Goal: Find specific page/section: Find specific page/section

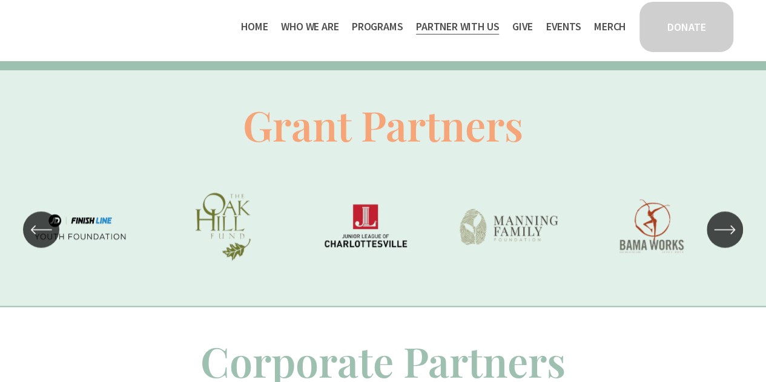
scroll to position [680, 0]
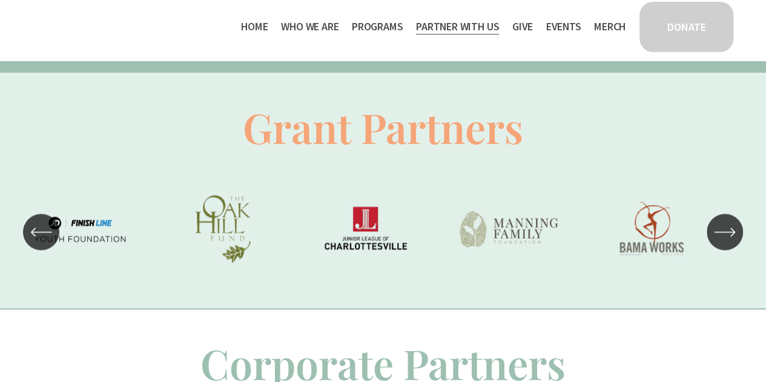
click at [723, 243] on icon "\a \a \a Next\a \a" at bounding box center [725, 232] width 22 height 22
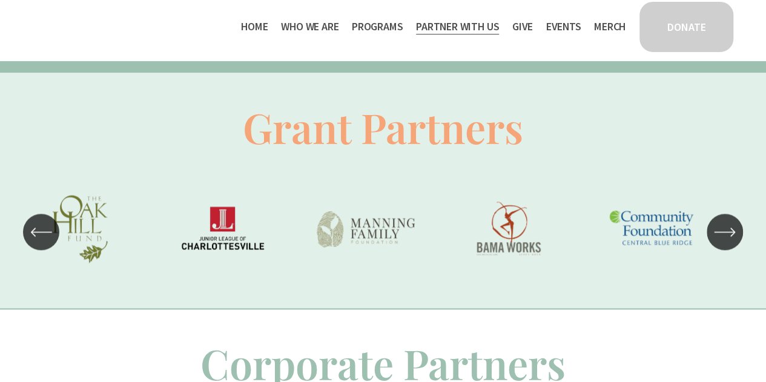
click at [723, 243] on icon "\a \a \a Next\a \a" at bounding box center [725, 232] width 22 height 22
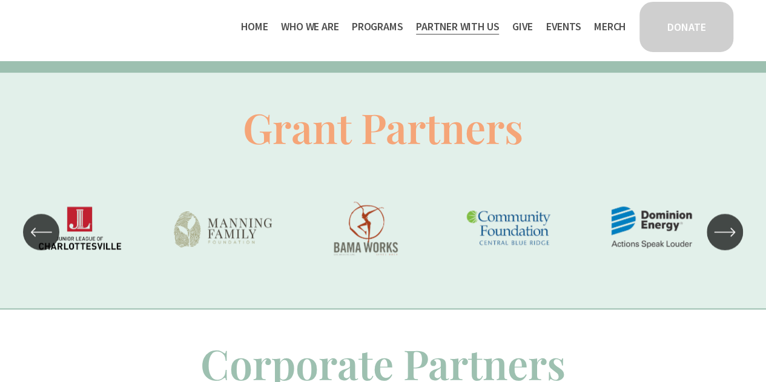
click at [723, 243] on icon "\a \a \a Next\a \a" at bounding box center [725, 232] width 22 height 22
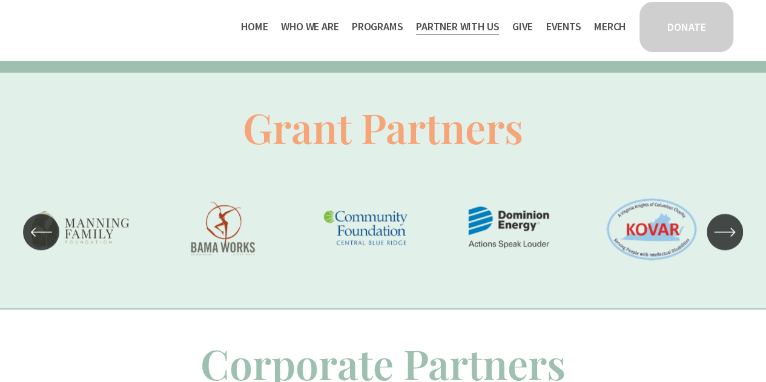
click at [723, 243] on icon "\a \a \a Next\a \a" at bounding box center [725, 232] width 22 height 22
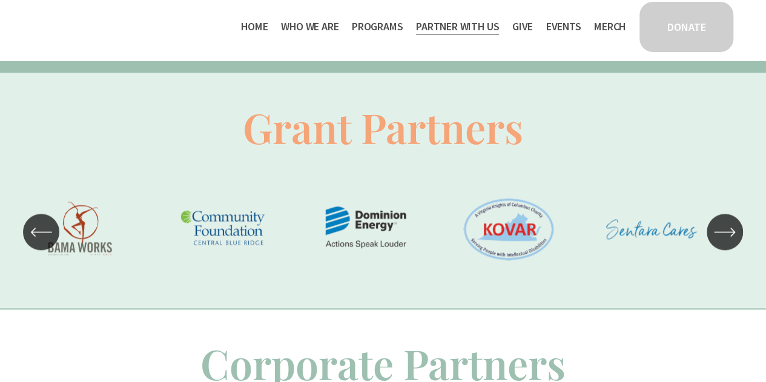
click at [723, 243] on icon "\a \a \a Next\a \a" at bounding box center [725, 232] width 22 height 22
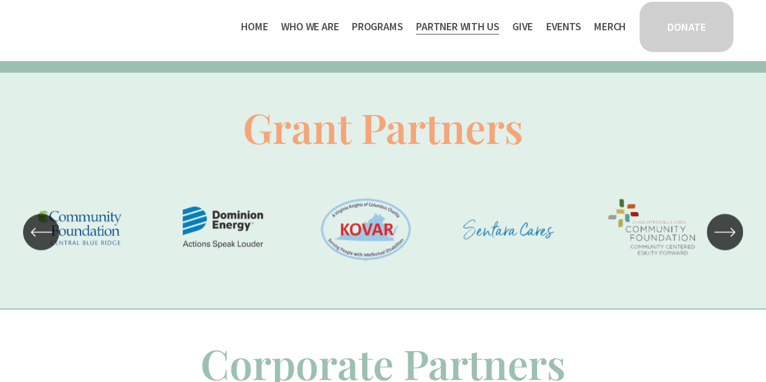
click at [723, 243] on icon "\a \a \a Next\a \a" at bounding box center [725, 232] width 22 height 22
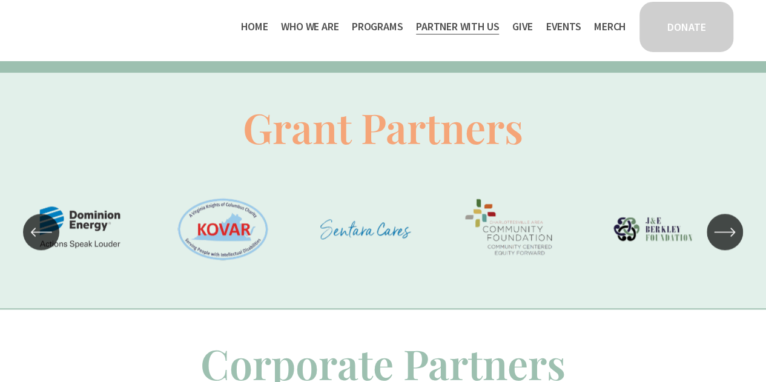
click at [723, 243] on icon "\a \a \a Next\a \a" at bounding box center [725, 232] width 22 height 22
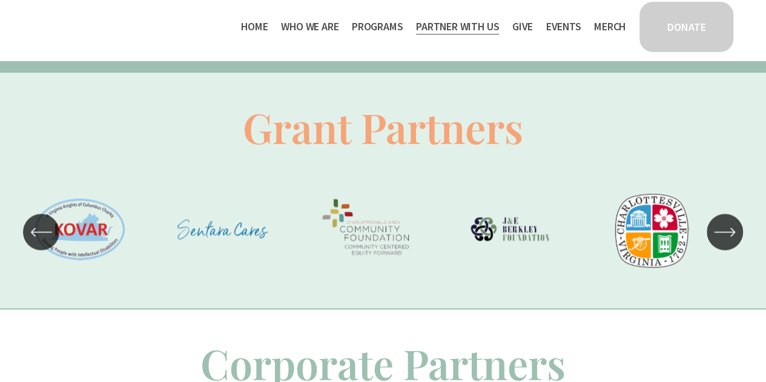
click at [723, 243] on icon "\a \a \a Next\a \a" at bounding box center [725, 232] width 22 height 22
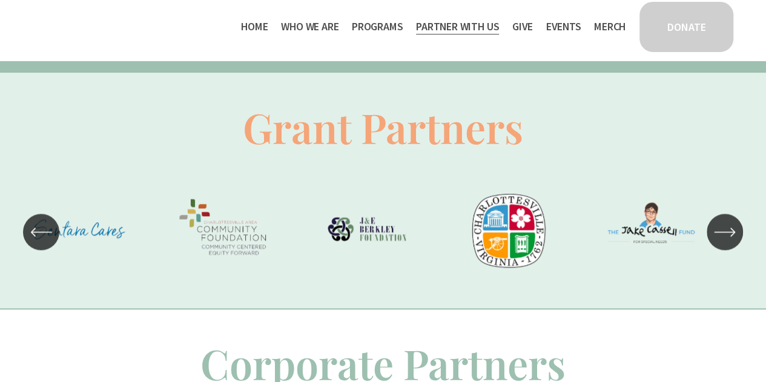
click at [723, 243] on icon "\a \a \a Next\a \a" at bounding box center [725, 232] width 22 height 22
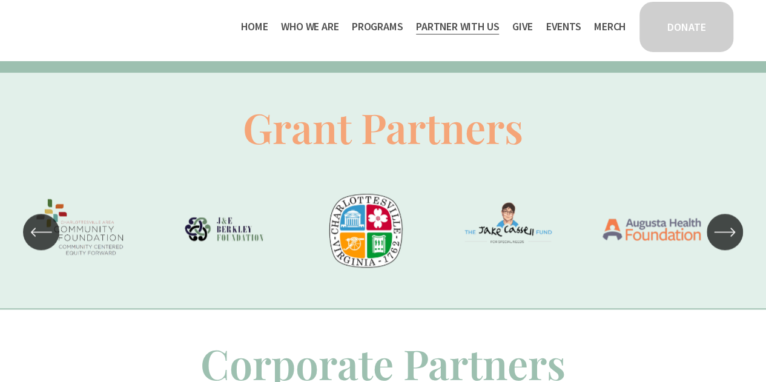
click at [723, 243] on icon "\a \a \a Next\a \a" at bounding box center [725, 232] width 22 height 22
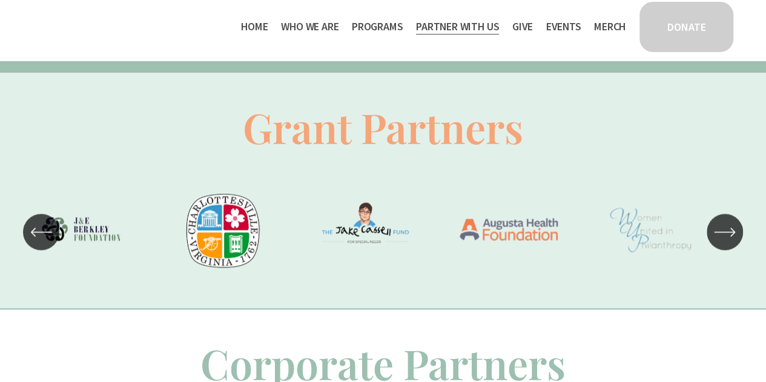
click at [622, 190] on ul "Carousel" at bounding box center [383, 232] width 705 height 104
click at [726, 243] on icon "\a \a \a Next\a \a" at bounding box center [725, 232] width 22 height 22
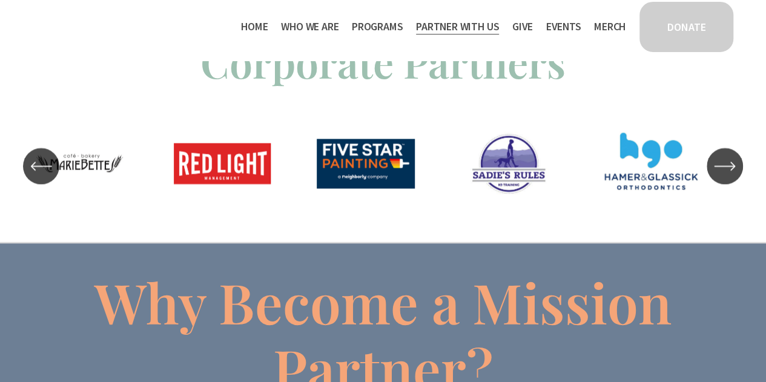
scroll to position [981, 0]
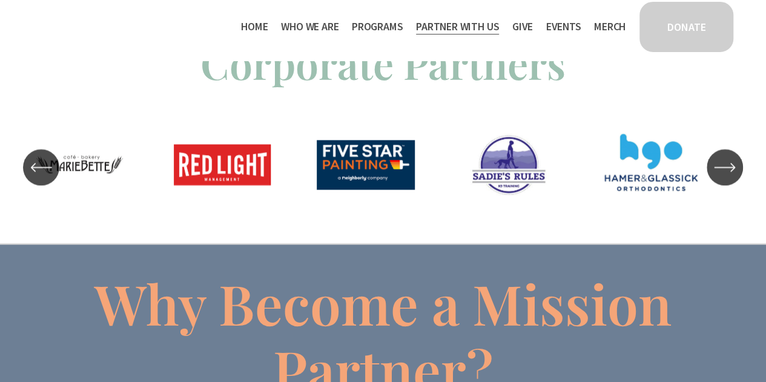
click at [714, 178] on icon "\a \a \a Next\a \a" at bounding box center [725, 167] width 22 height 22
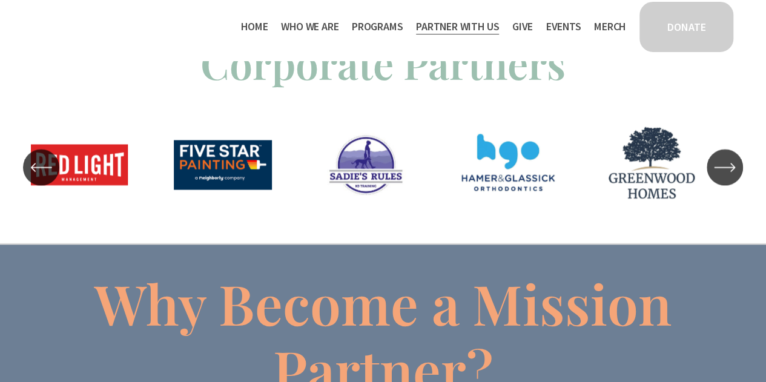
click at [714, 178] on icon "\a \a \a Next\a \a" at bounding box center [725, 167] width 22 height 22
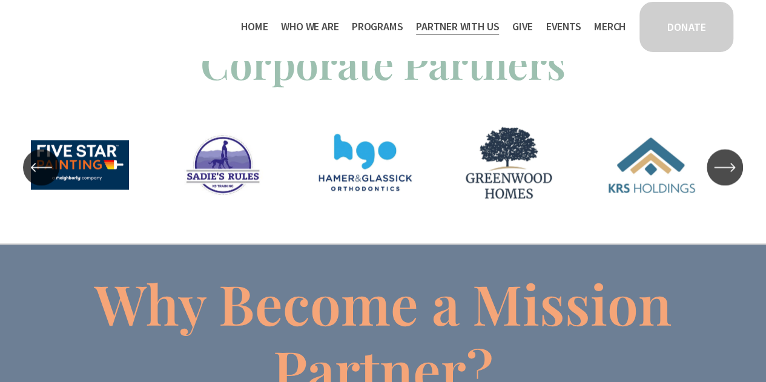
click at [714, 178] on icon "\a \a \a Next\a \a" at bounding box center [725, 167] width 22 height 22
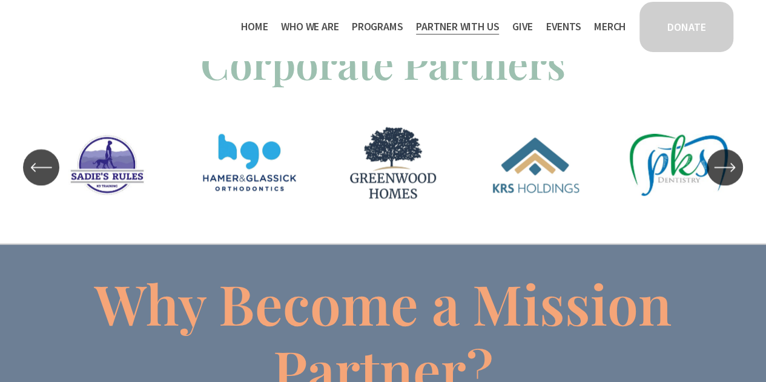
click at [714, 178] on icon "\a \a \a Next\a \a" at bounding box center [725, 167] width 22 height 22
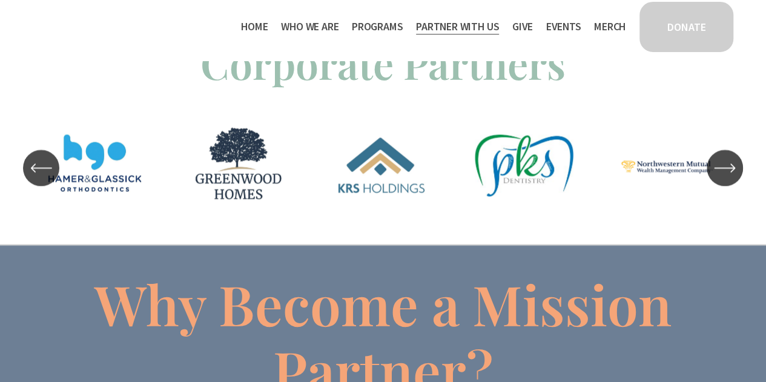
click at [714, 179] on icon "\a \a \a Next\a \a" at bounding box center [725, 168] width 22 height 22
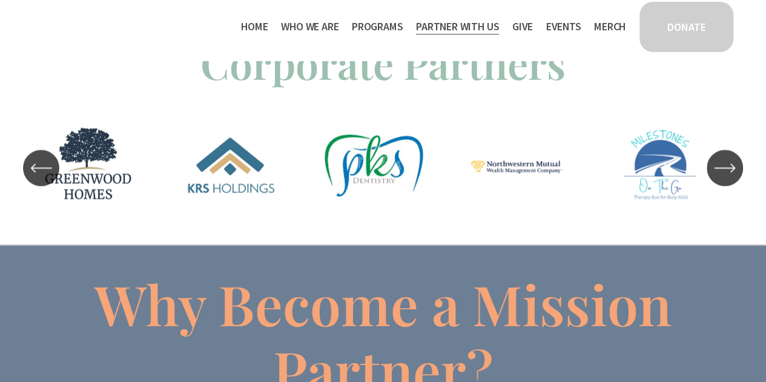
click at [714, 179] on icon "\a \a \a Next\a \a" at bounding box center [725, 168] width 22 height 22
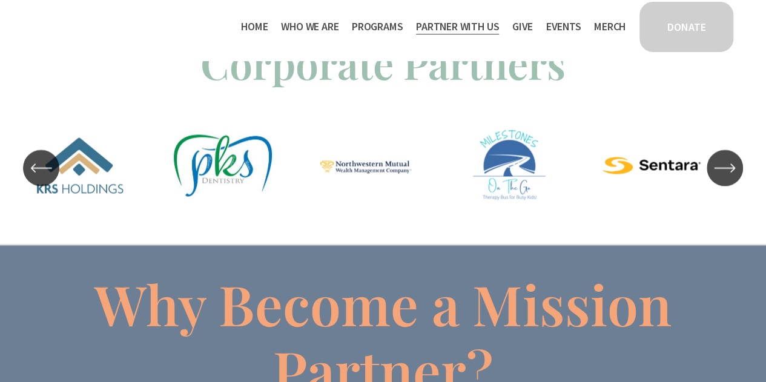
click at [714, 179] on icon "\a \a \a Next\a \a" at bounding box center [725, 168] width 22 height 22
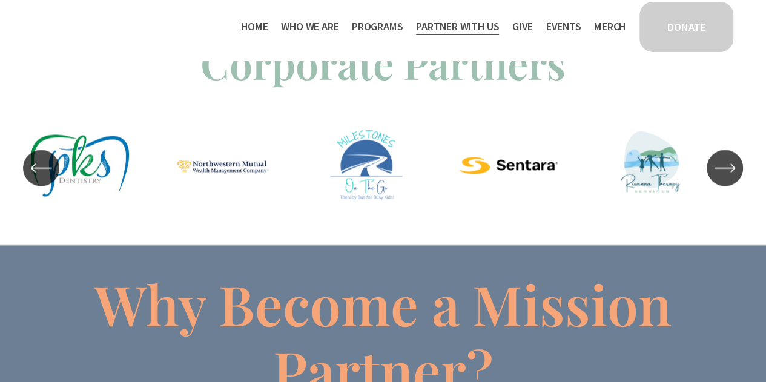
click at [714, 179] on icon "\a \a \a Next\a \a" at bounding box center [725, 168] width 22 height 22
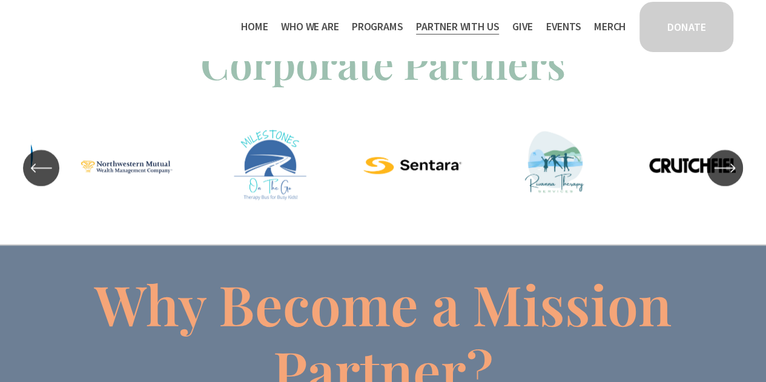
click at [714, 179] on icon "\a \a \a Next\a \a" at bounding box center [725, 168] width 22 height 22
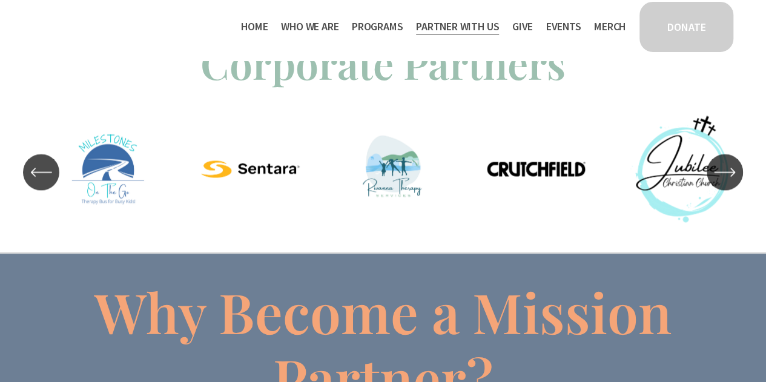
click at [714, 183] on icon "\a \a \a Next\a \a" at bounding box center [725, 172] width 22 height 22
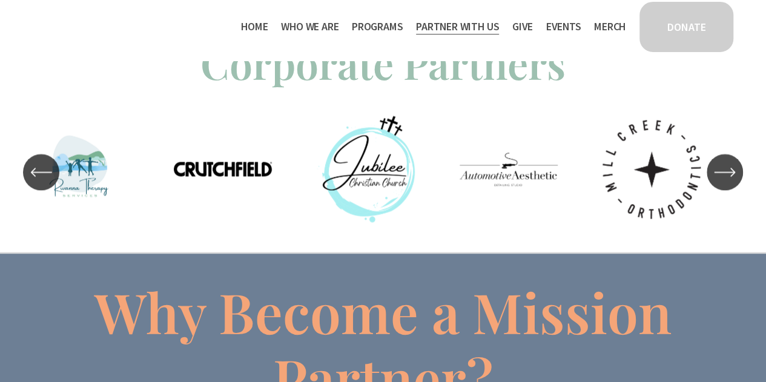
click at [714, 183] on icon "\a \a \a Next\a \a" at bounding box center [725, 172] width 22 height 22
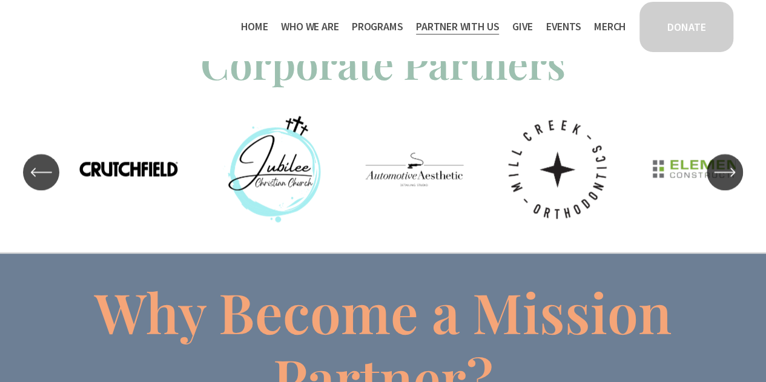
click at [714, 183] on icon "\a \a \a Next\a \a" at bounding box center [725, 172] width 22 height 22
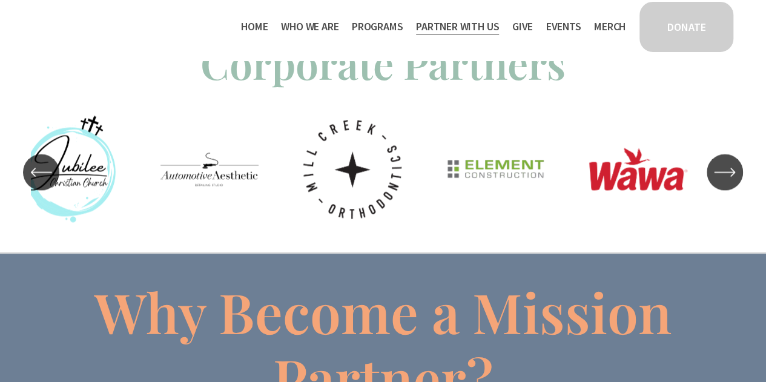
click at [714, 183] on icon "\a \a \a Next\a \a" at bounding box center [725, 172] width 22 height 22
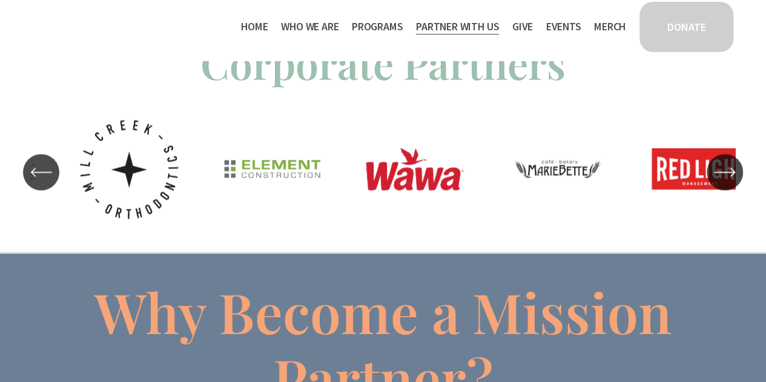
click at [714, 183] on icon "\a \a \a Next\a \a" at bounding box center [725, 172] width 22 height 22
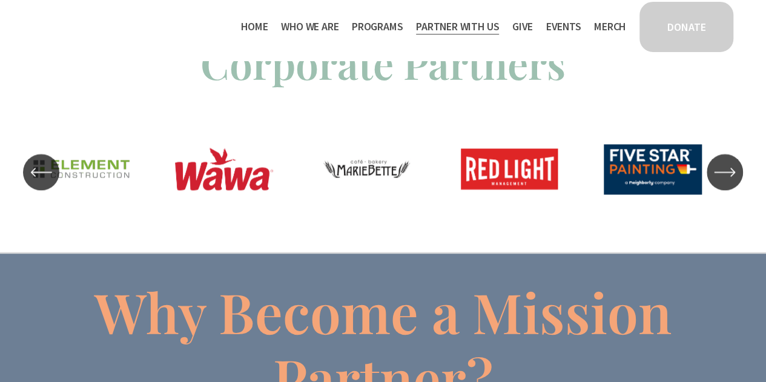
click at [714, 183] on icon "\a \a \a Next\a \a" at bounding box center [725, 172] width 22 height 22
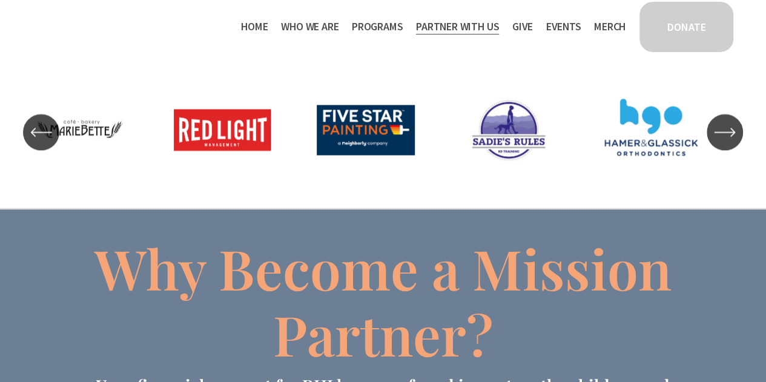
scroll to position [981, 0]
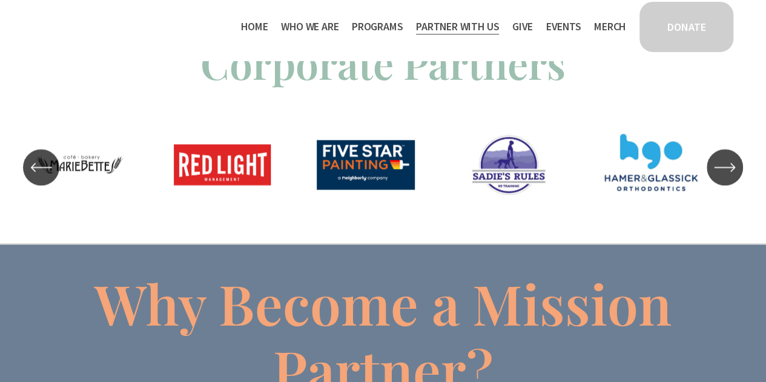
click at [0, 0] on span "Work With Us" at bounding box center [0, 0] width 0 height 0
